Goal: Check status: Check status

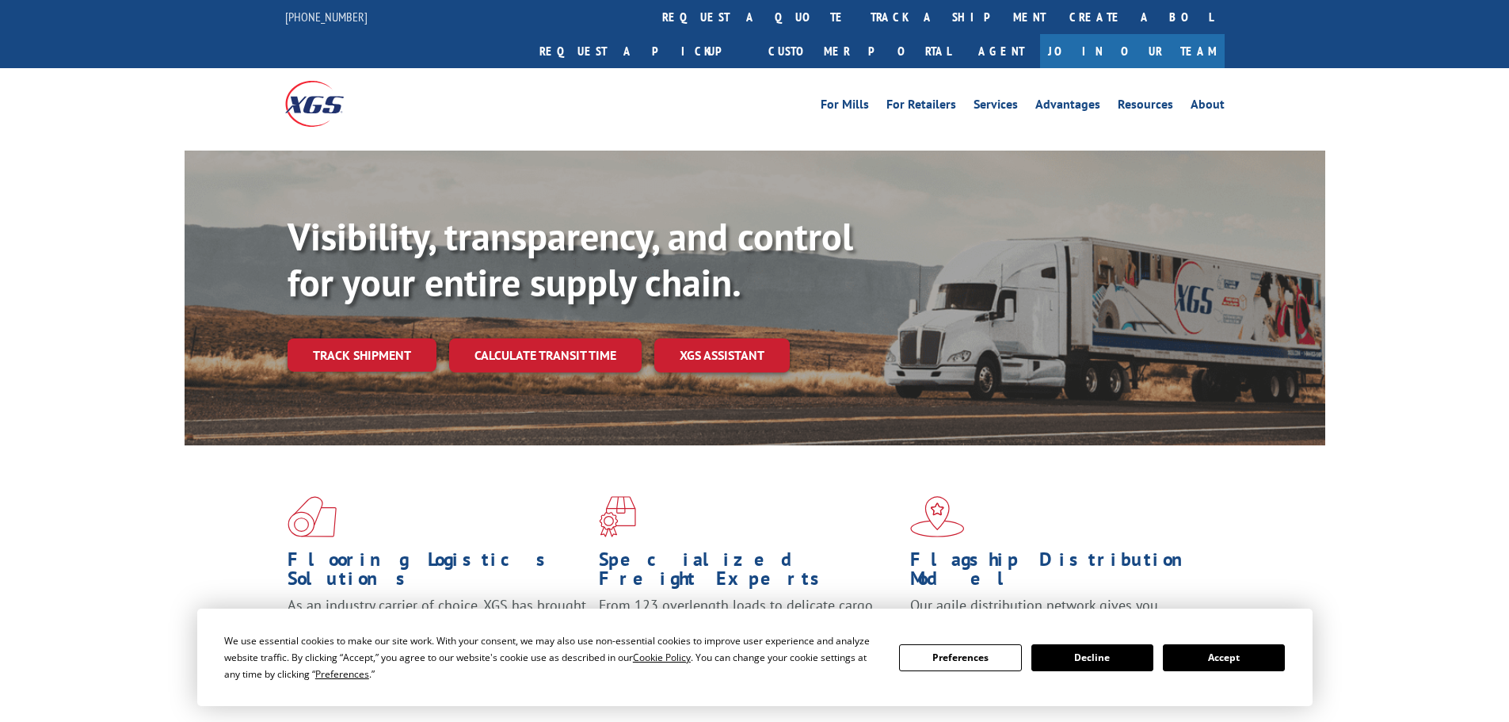
click at [1214, 653] on button "Accept" at bounding box center [1224, 657] width 122 height 27
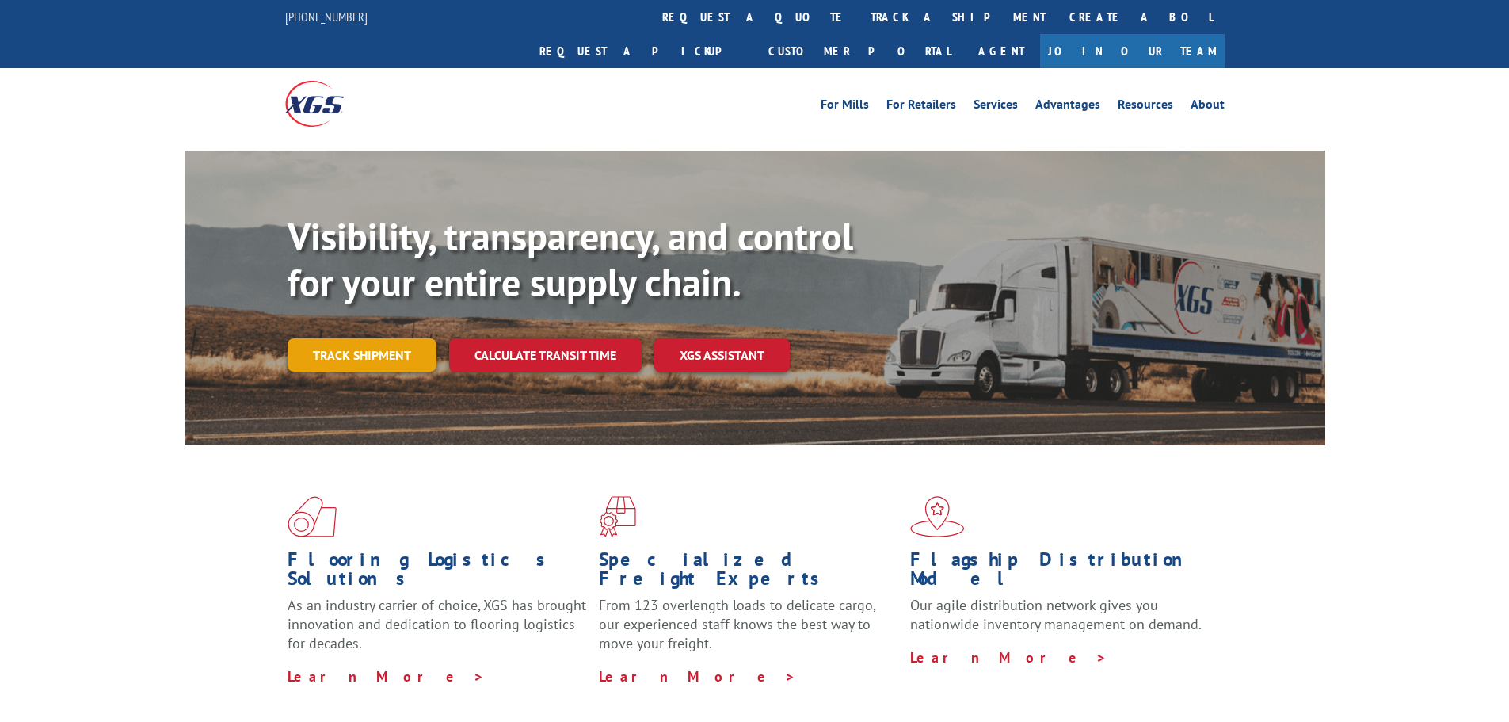
click at [390, 338] on link "Track shipment" at bounding box center [362, 354] width 149 height 33
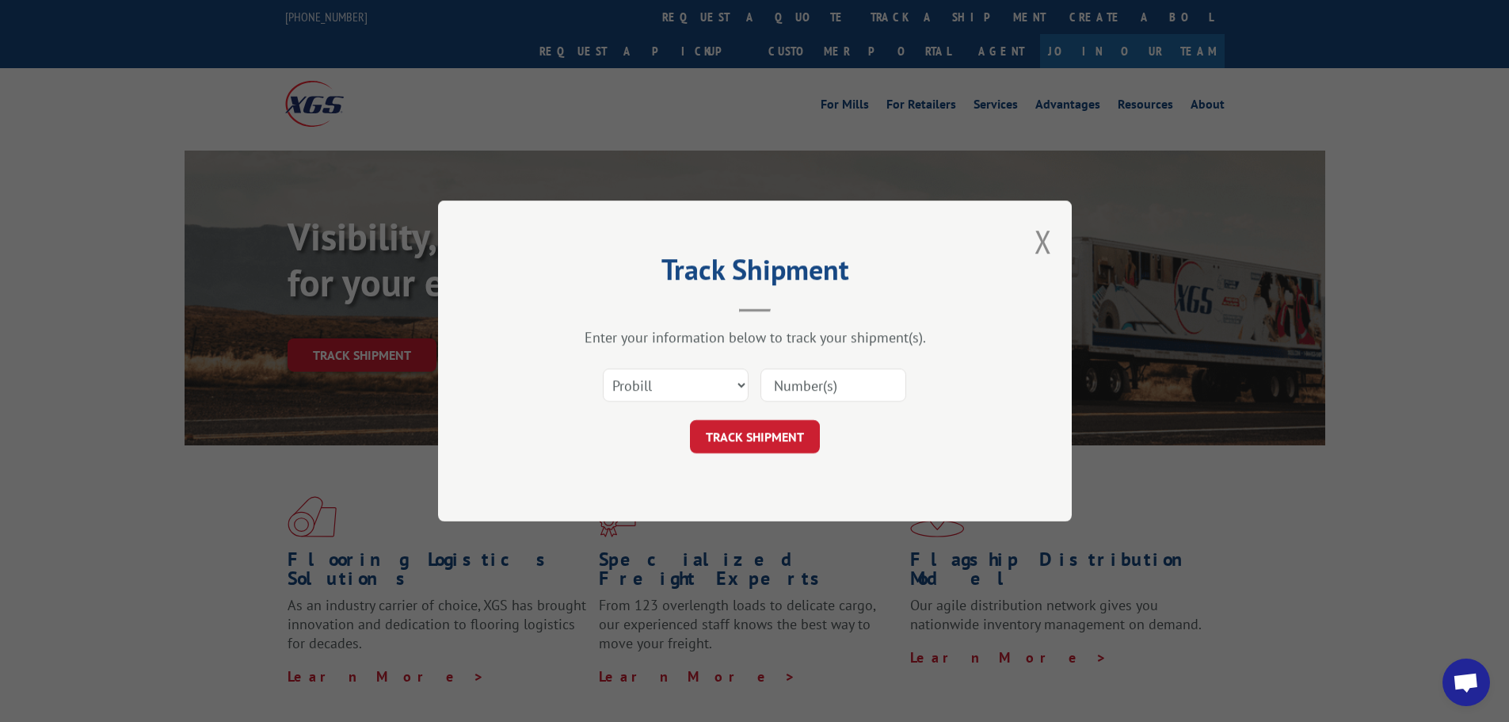
click at [803, 388] on input at bounding box center [833, 384] width 146 height 33
paste input "18021955"
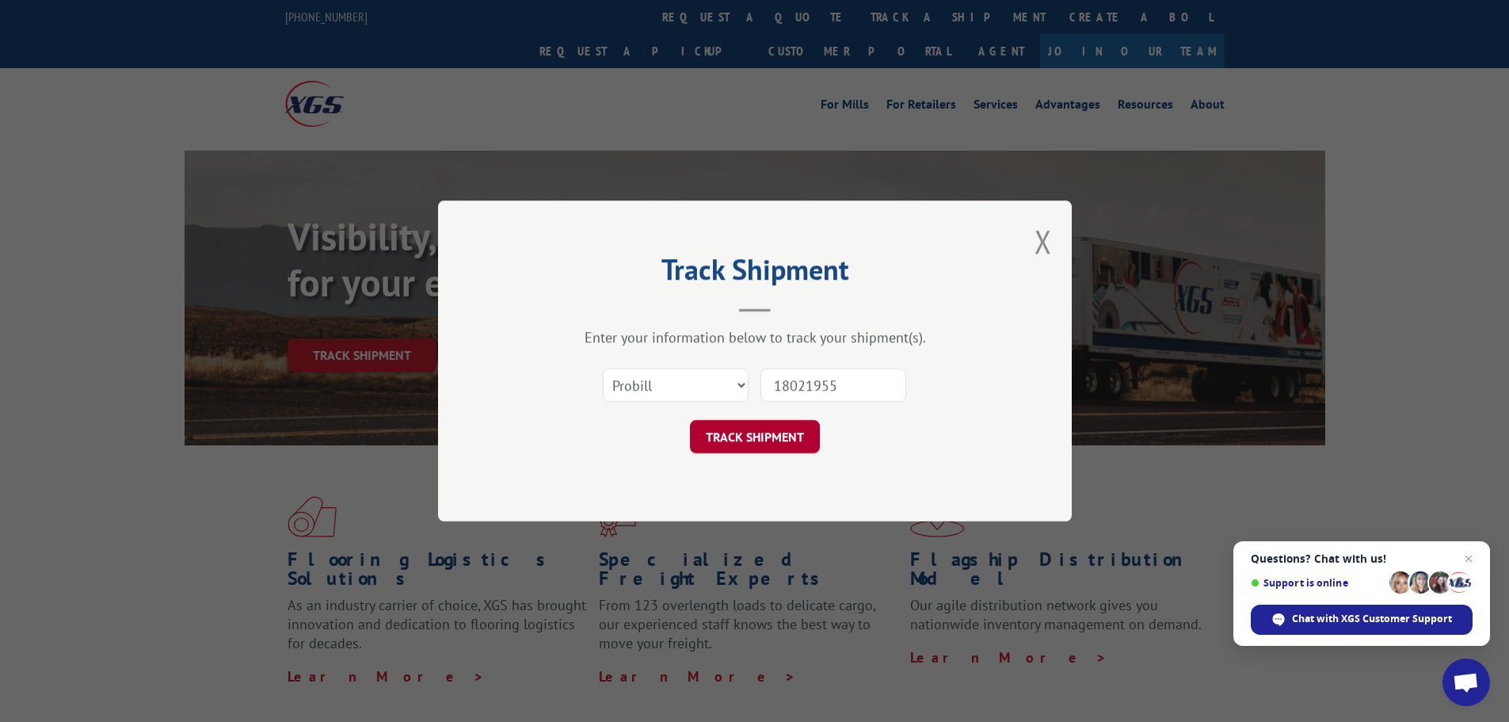
type input "18021955"
click at [758, 448] on button "TRACK SHIPMENT" at bounding box center [755, 436] width 130 height 33
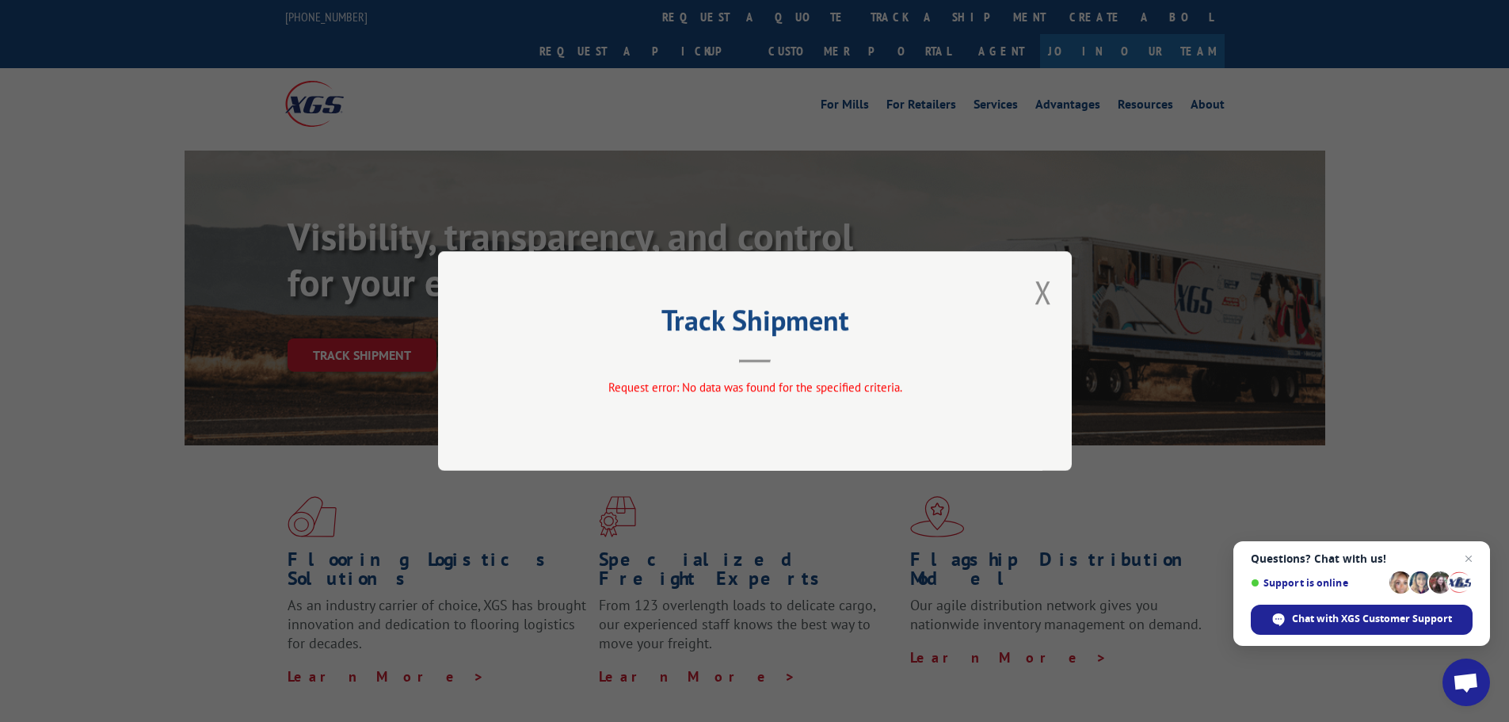
click at [1053, 292] on div "Track Shipment Request error: No data was found for the specified criteria." at bounding box center [755, 360] width 634 height 219
click at [1049, 293] on button "Close modal" at bounding box center [1042, 292] width 17 height 42
